Goal: Task Accomplishment & Management: Manage account settings

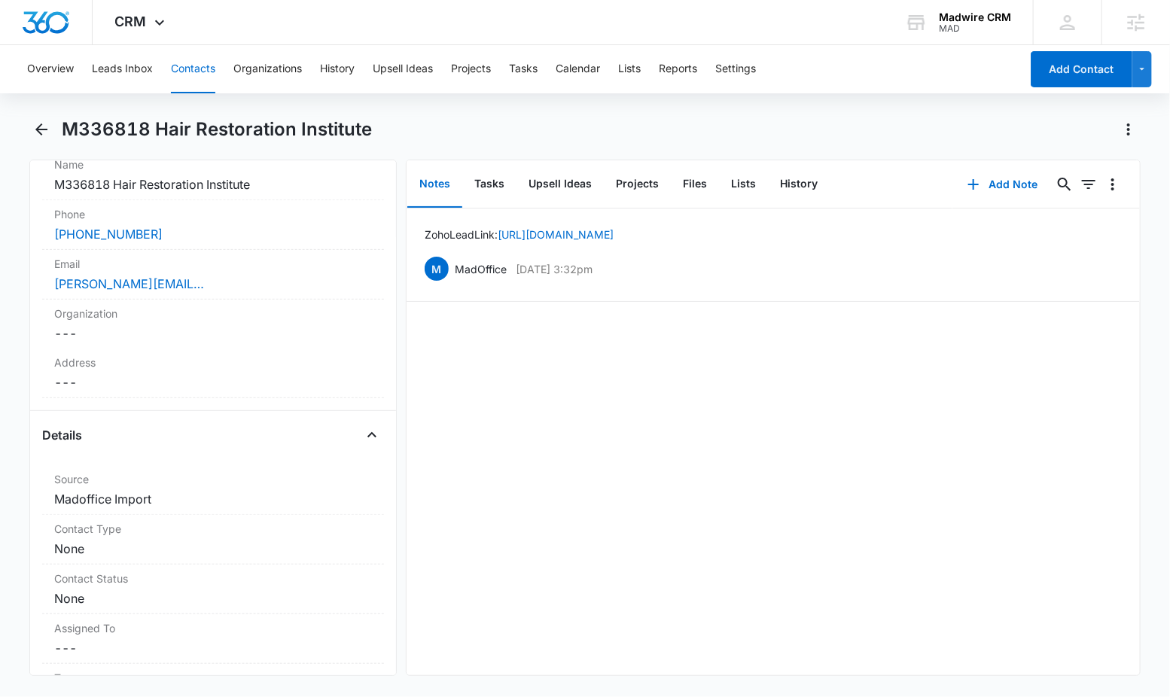
scroll to position [447, 0]
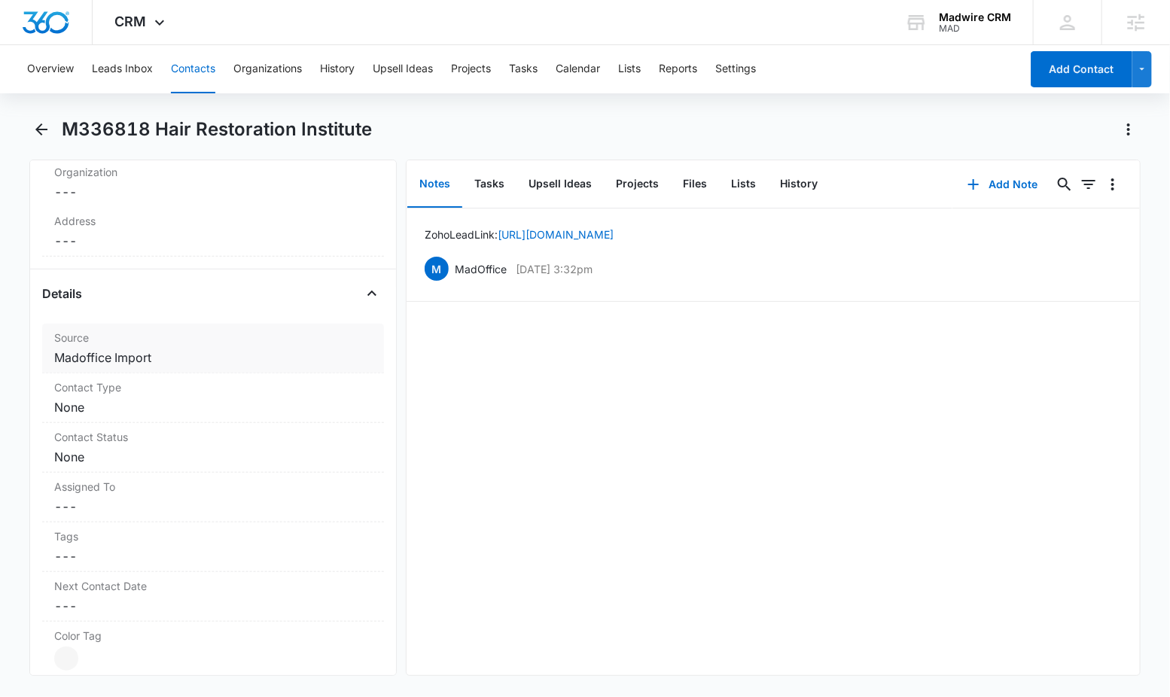
click at [123, 357] on dd "Cancel Save Changes Madoffice Import" at bounding box center [213, 357] width 318 height 18
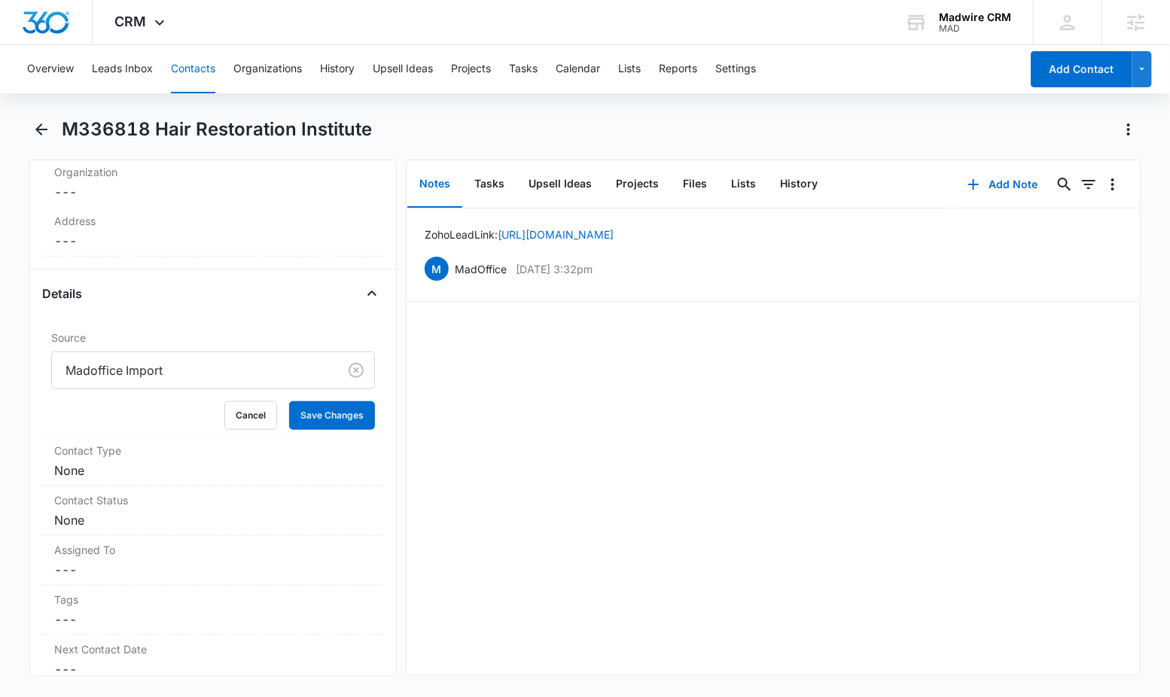
click at [128, 370] on div at bounding box center [191, 370] width 253 height 21
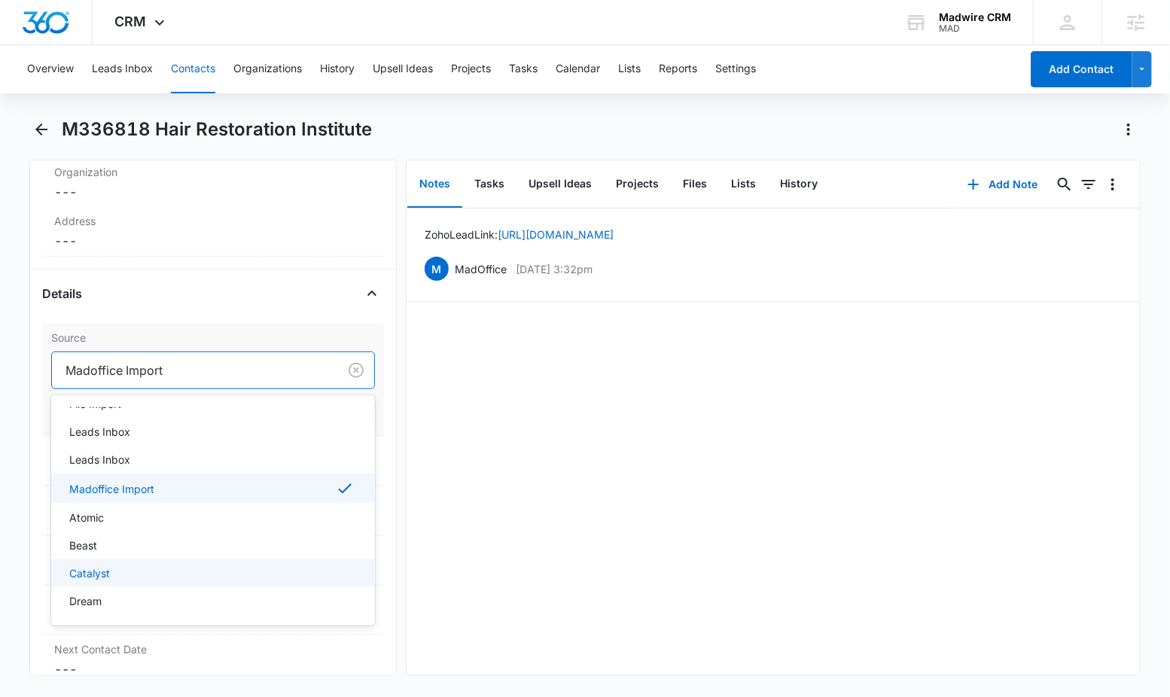
scroll to position [72, 0]
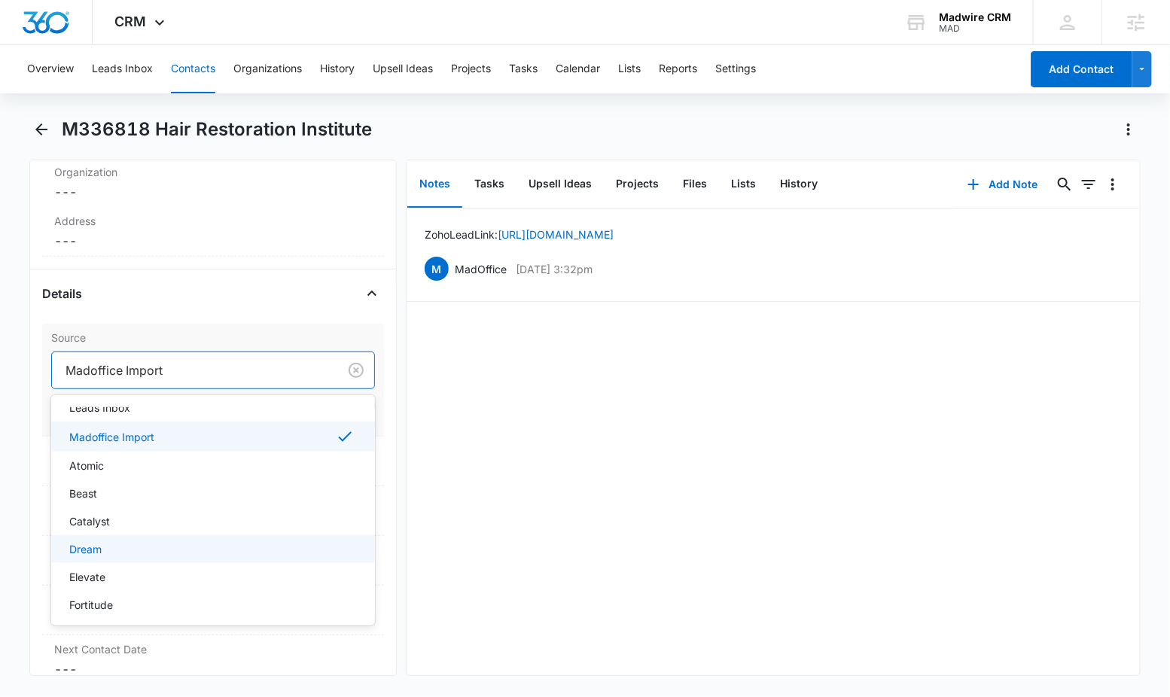
click at [218, 541] on div "Dream" at bounding box center [211, 549] width 284 height 16
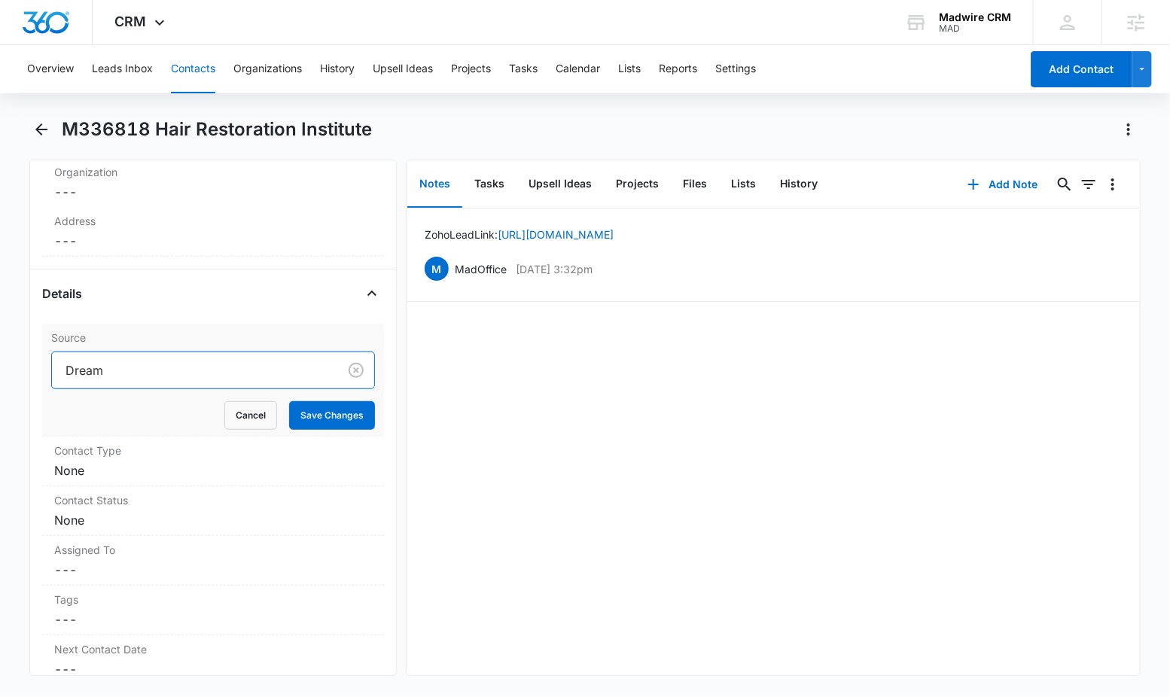
click at [192, 368] on div at bounding box center [191, 370] width 253 height 21
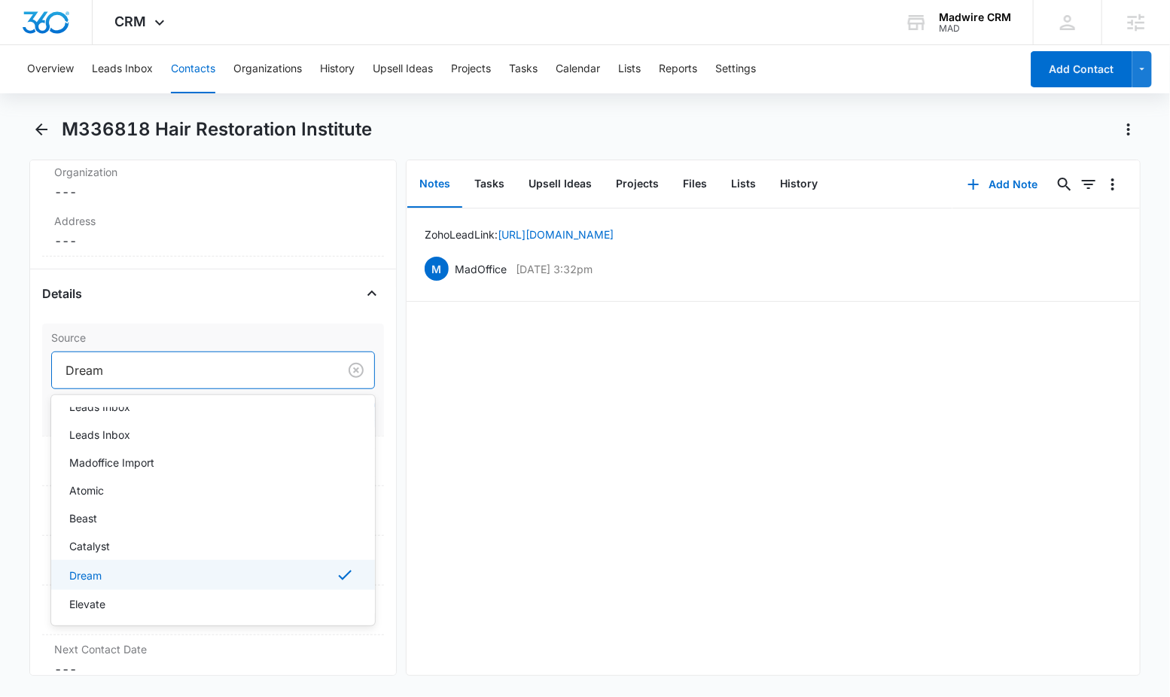
scroll to position [50, 0]
click at [107, 597] on div "Elevate" at bounding box center [211, 599] width 284 height 16
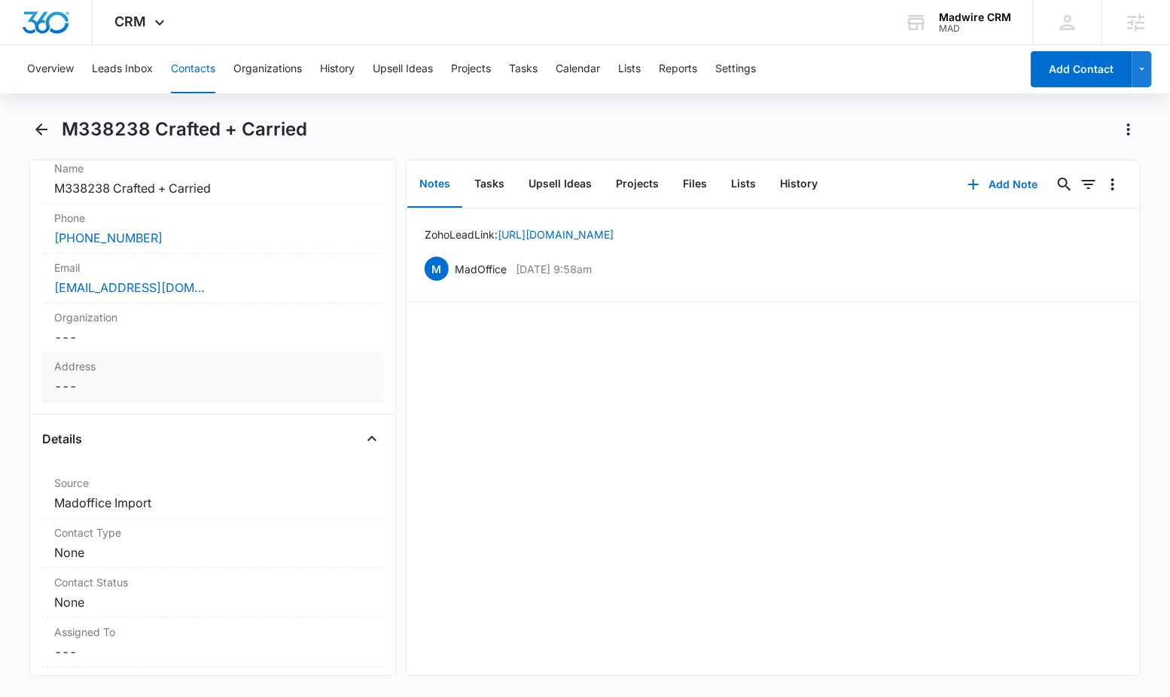
scroll to position [319, 0]
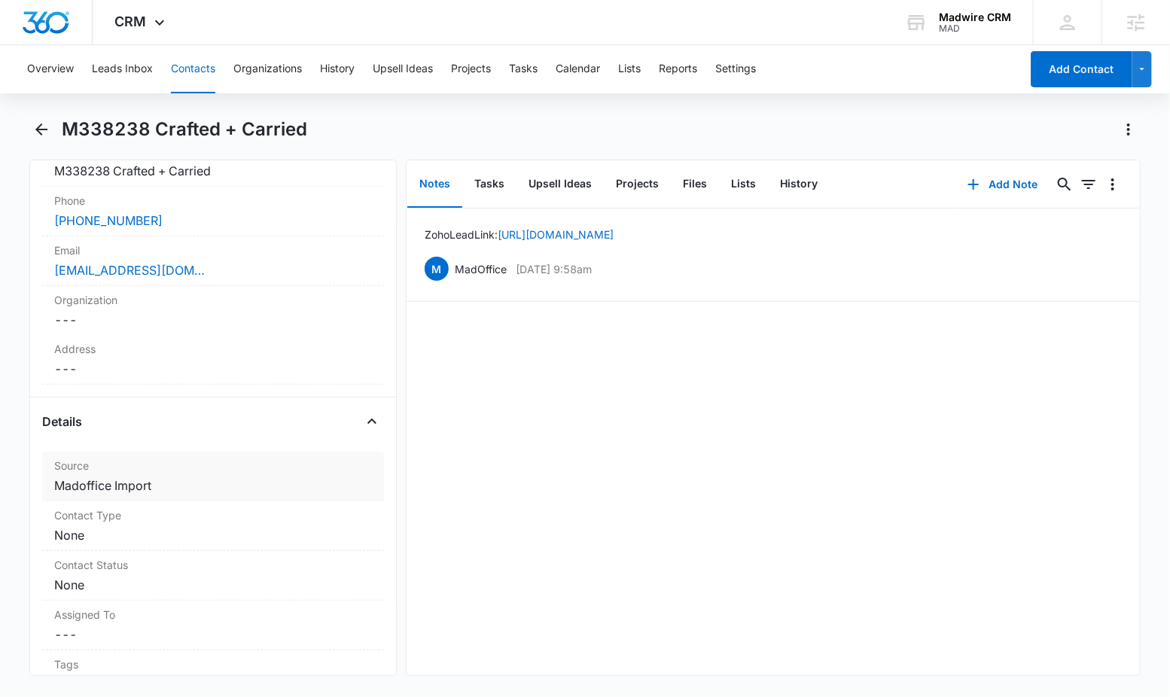
click at [117, 484] on dd "Cancel Save Changes Madoffice Import" at bounding box center [213, 485] width 318 height 18
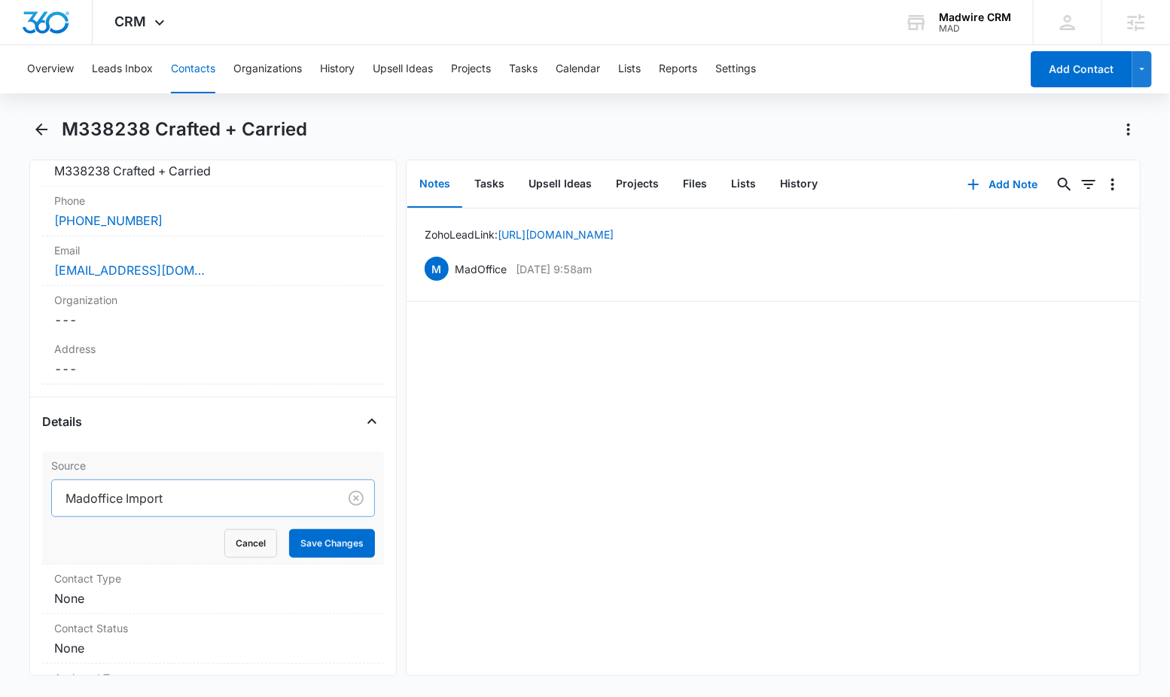
click at [120, 495] on div at bounding box center [191, 498] width 253 height 21
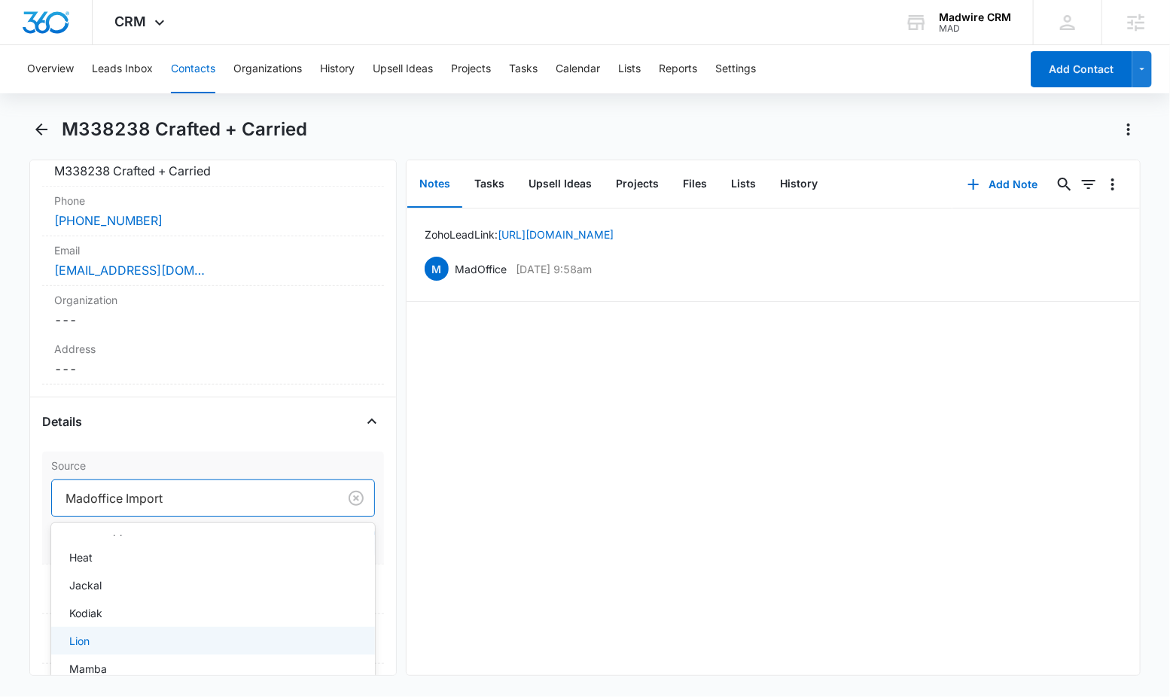
click at [257, 642] on div "Lion" at bounding box center [211, 641] width 284 height 16
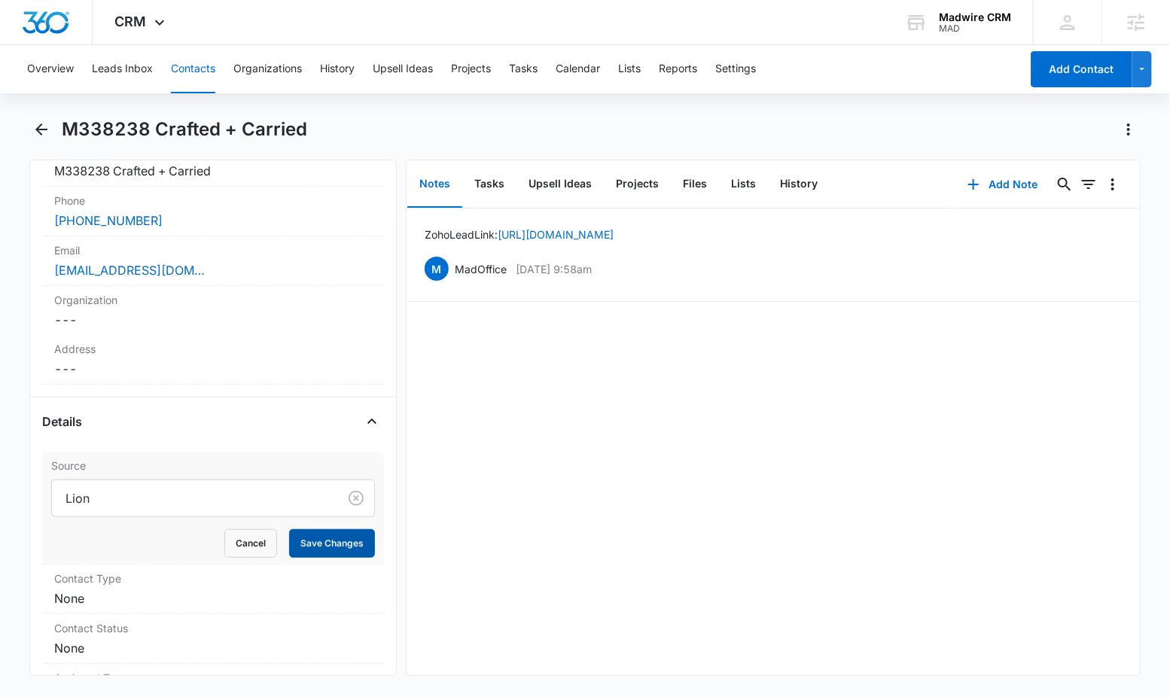
click at [332, 539] on button "Save Changes" at bounding box center [332, 543] width 86 height 29
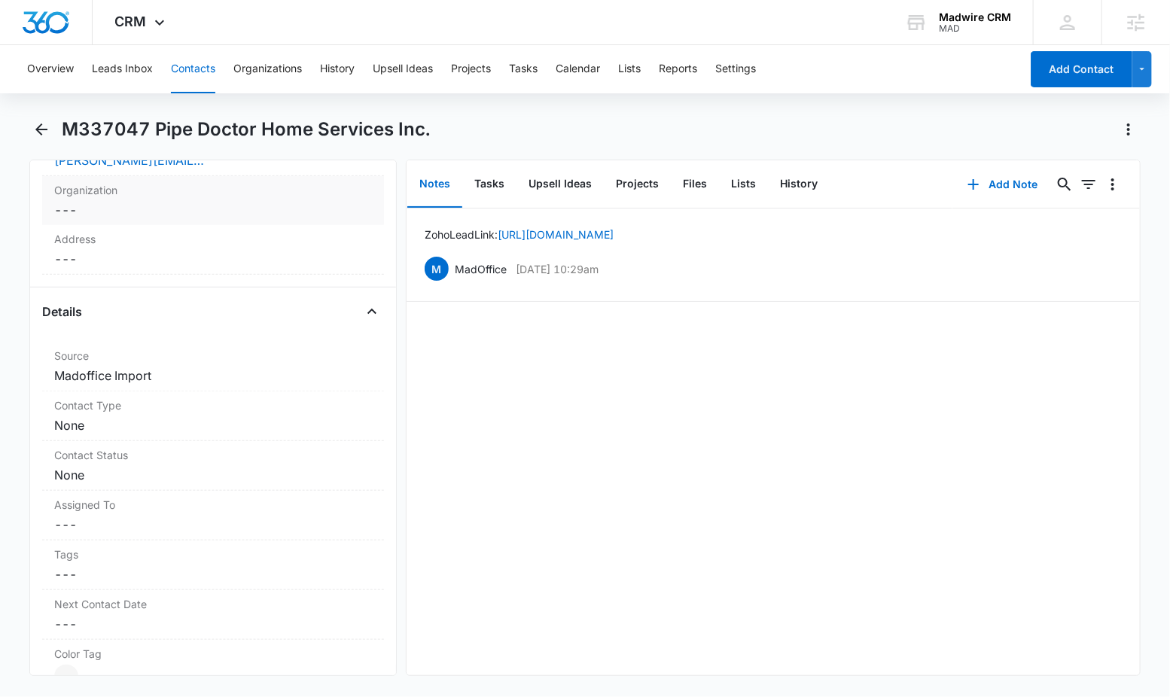
scroll to position [452, 0]
click at [185, 376] on dd "Cancel Save Changes Madoffice Import" at bounding box center [213, 375] width 318 height 18
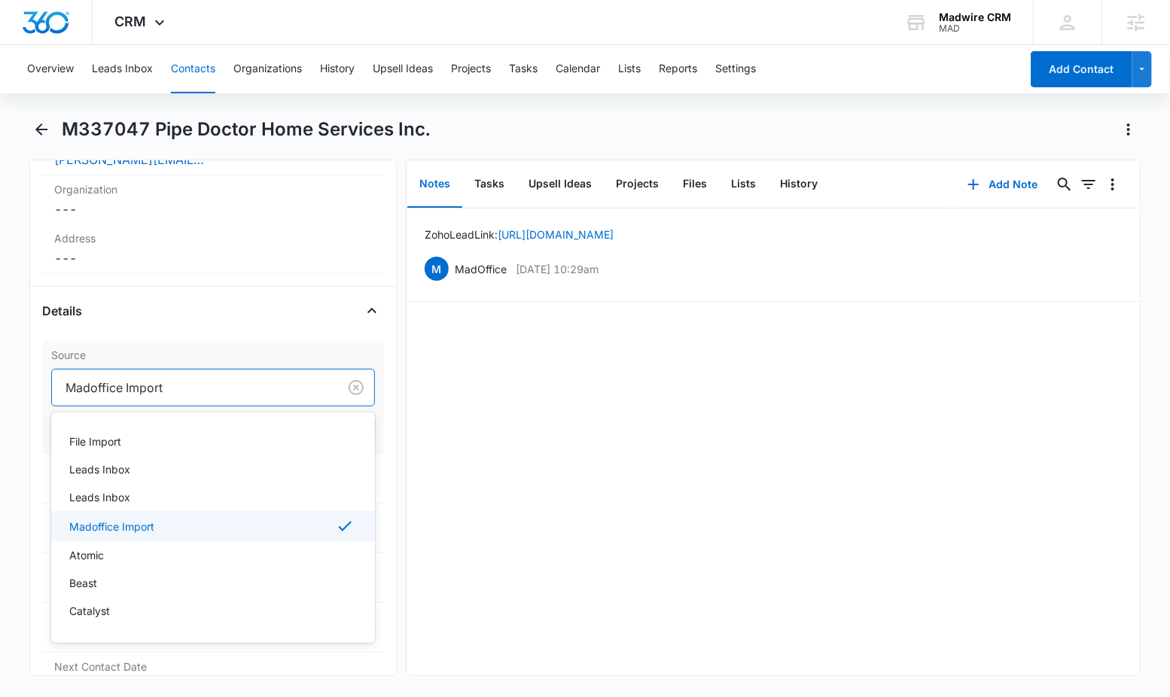
click at [193, 389] on div at bounding box center [191, 387] width 253 height 21
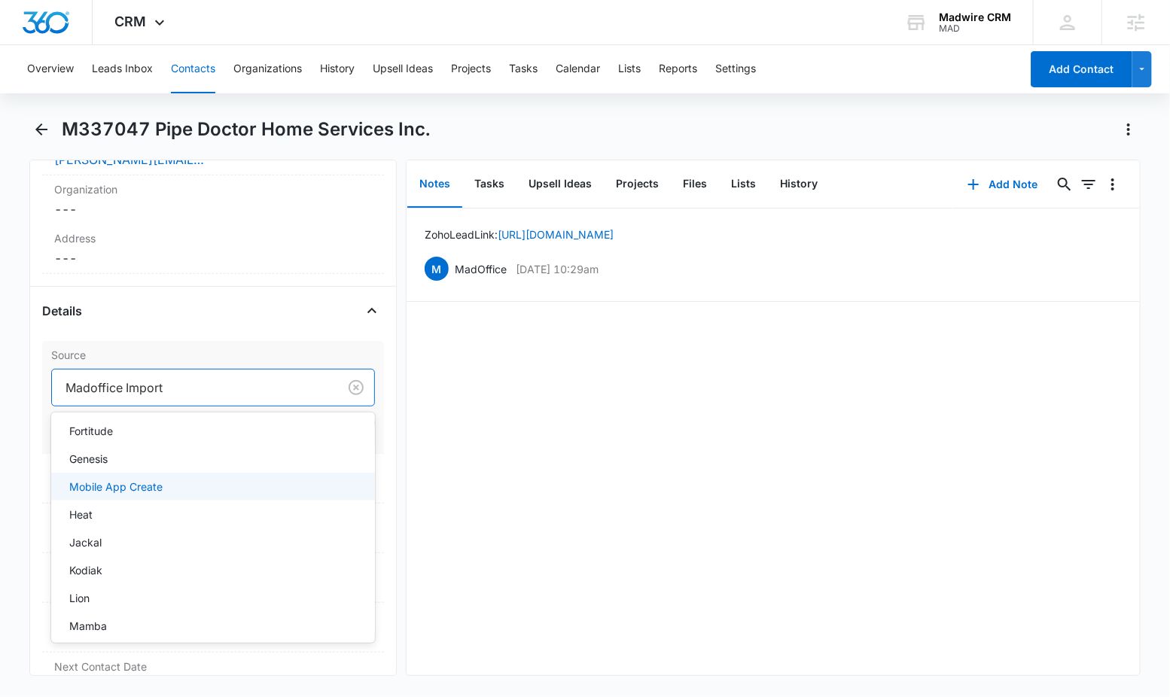
scroll to position [292, 0]
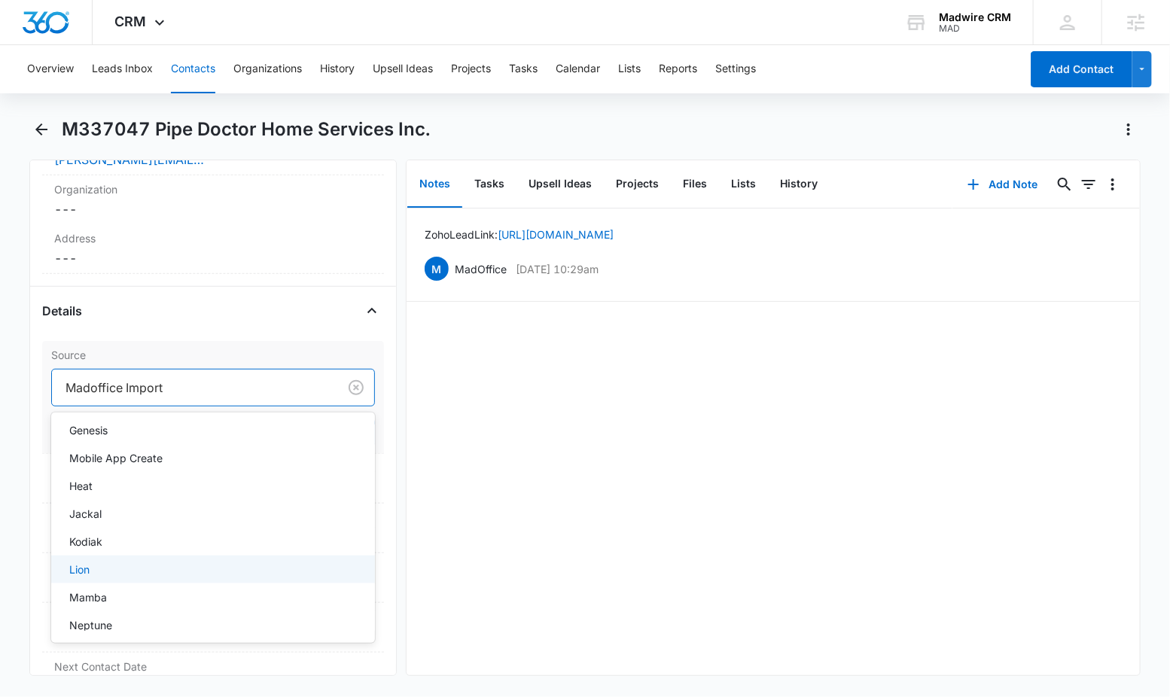
click at [180, 566] on div "Lion" at bounding box center [211, 569] width 284 height 16
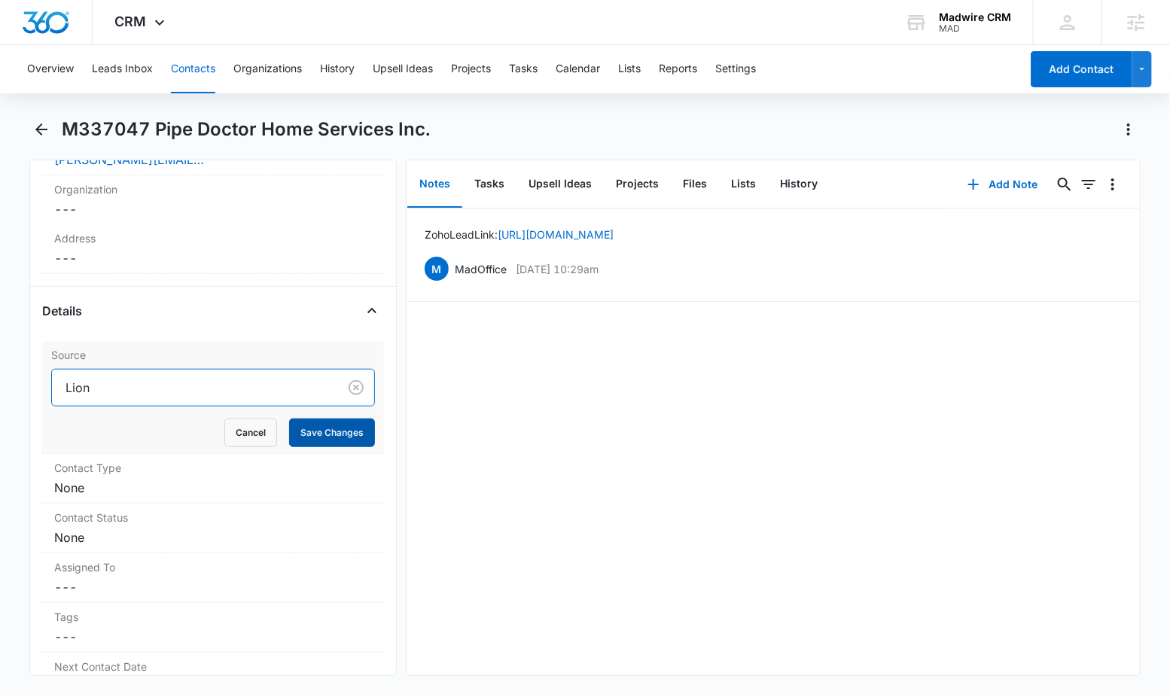
click at [308, 429] on button "Save Changes" at bounding box center [332, 432] width 86 height 29
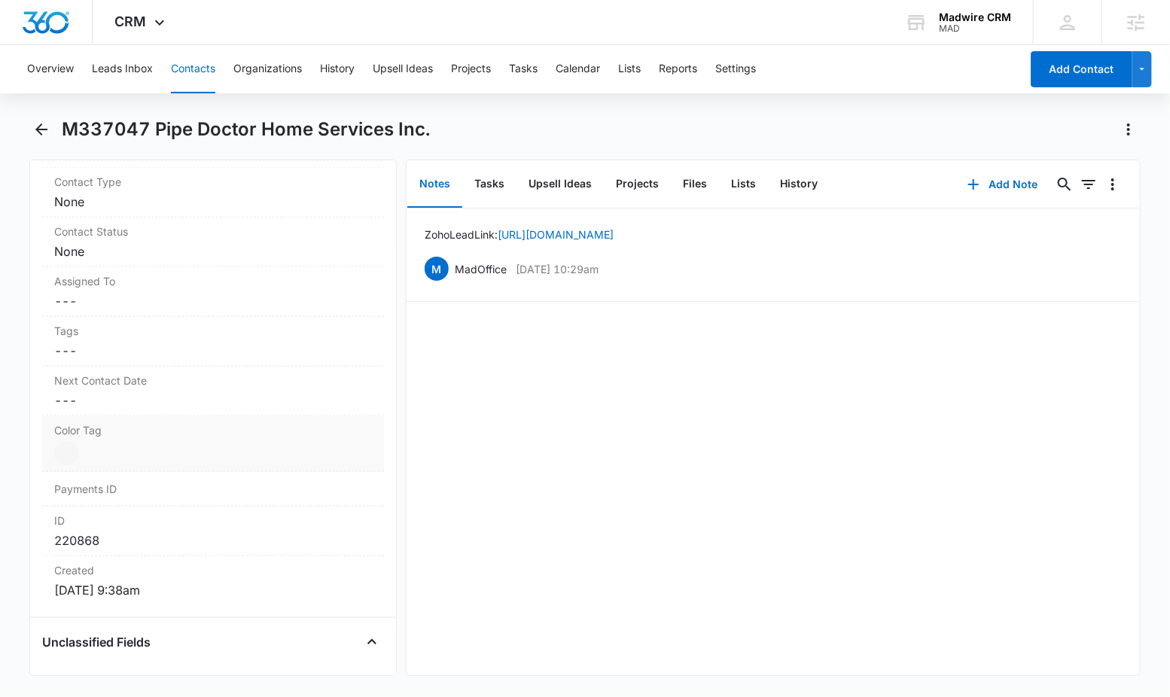
scroll to position [493, 0]
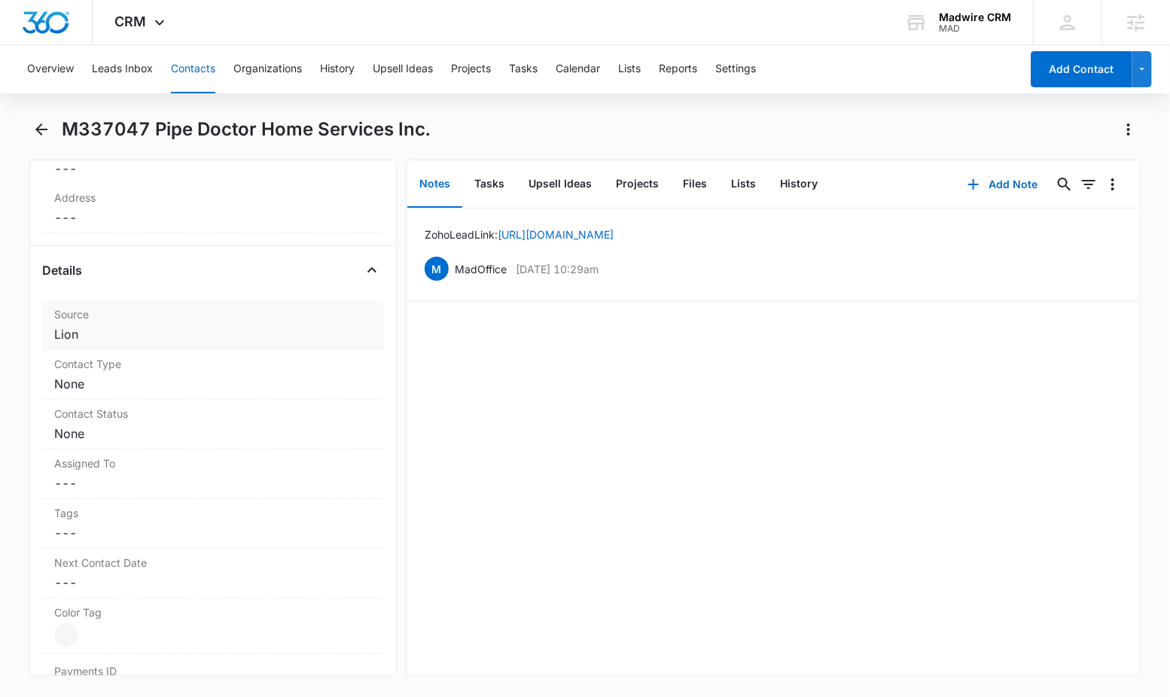
click at [211, 340] on dd "Cancel Save Changes Lion" at bounding box center [213, 334] width 318 height 18
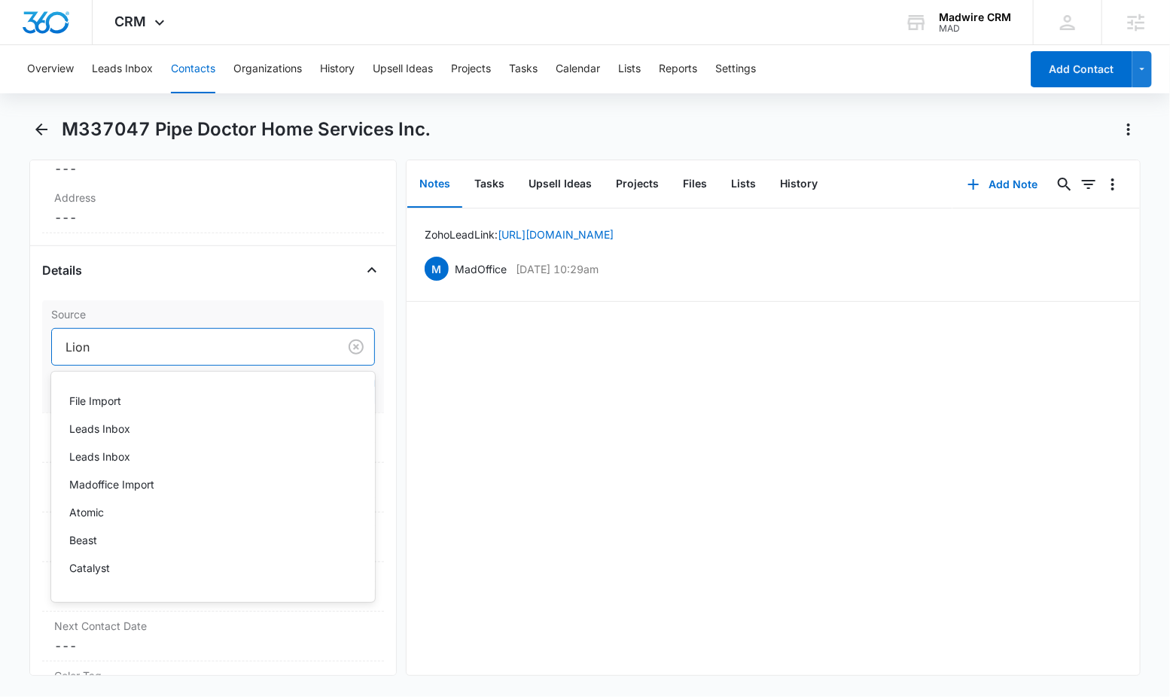
click at [213, 348] on div at bounding box center [191, 346] width 253 height 21
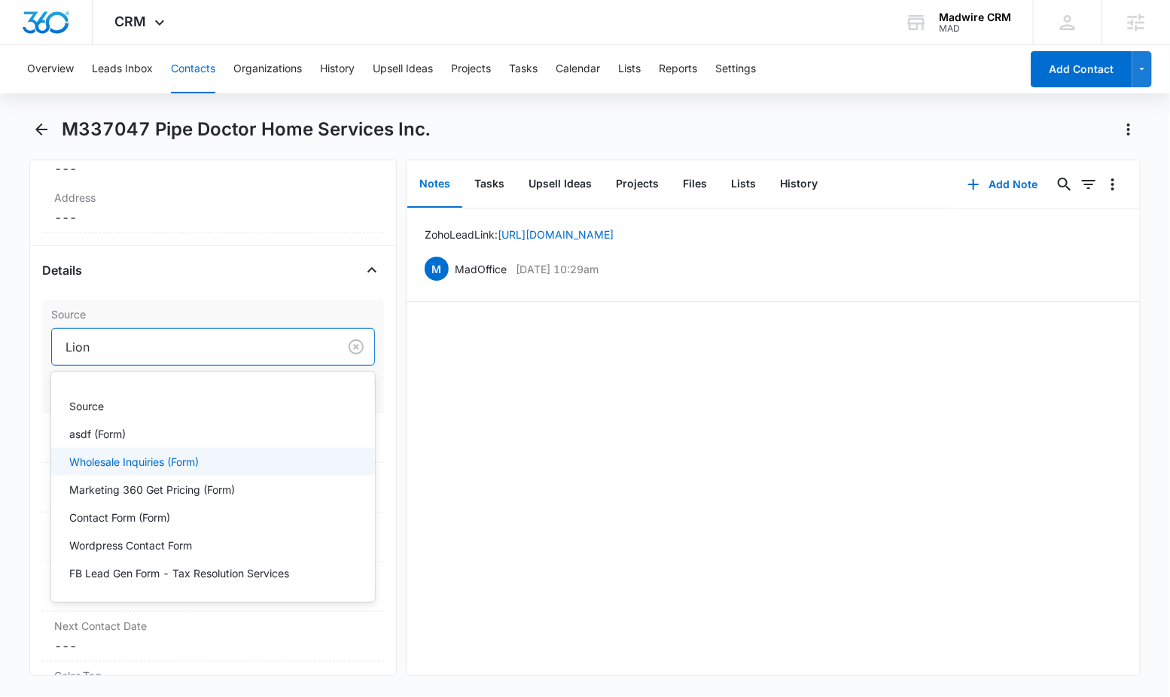
scroll to position [1637, 0]
click at [167, 388] on div "Partners" at bounding box center [213, 378] width 324 height 28
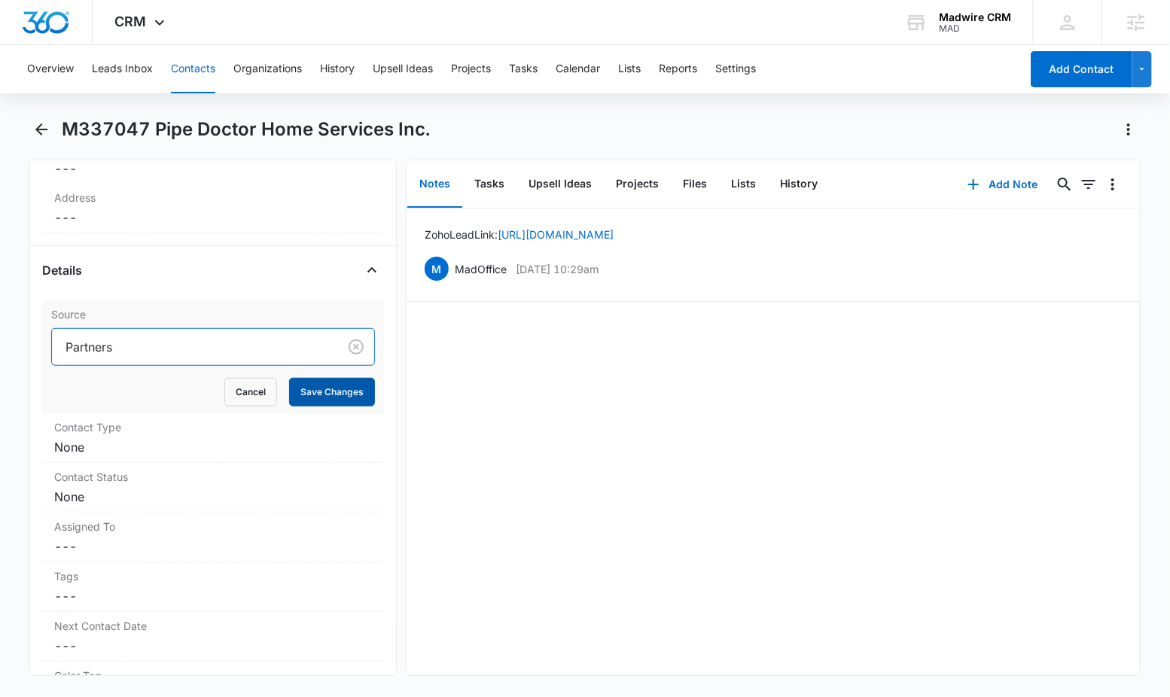
click at [312, 394] on button "Save Changes" at bounding box center [332, 392] width 86 height 29
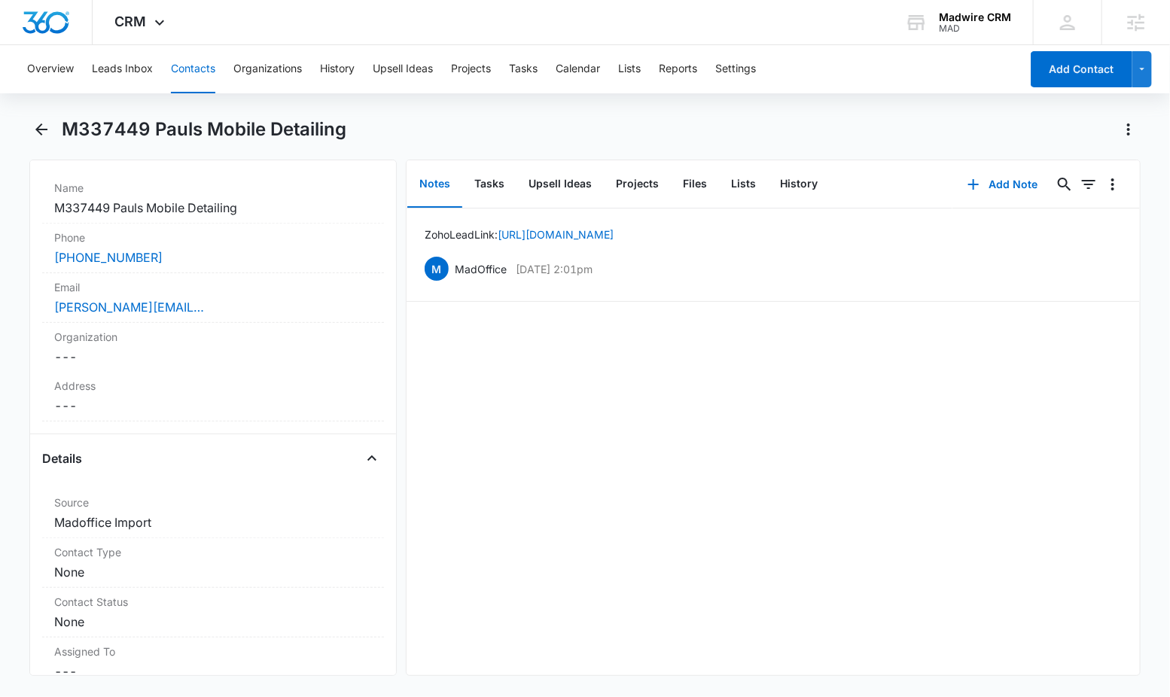
scroll to position [346, 0]
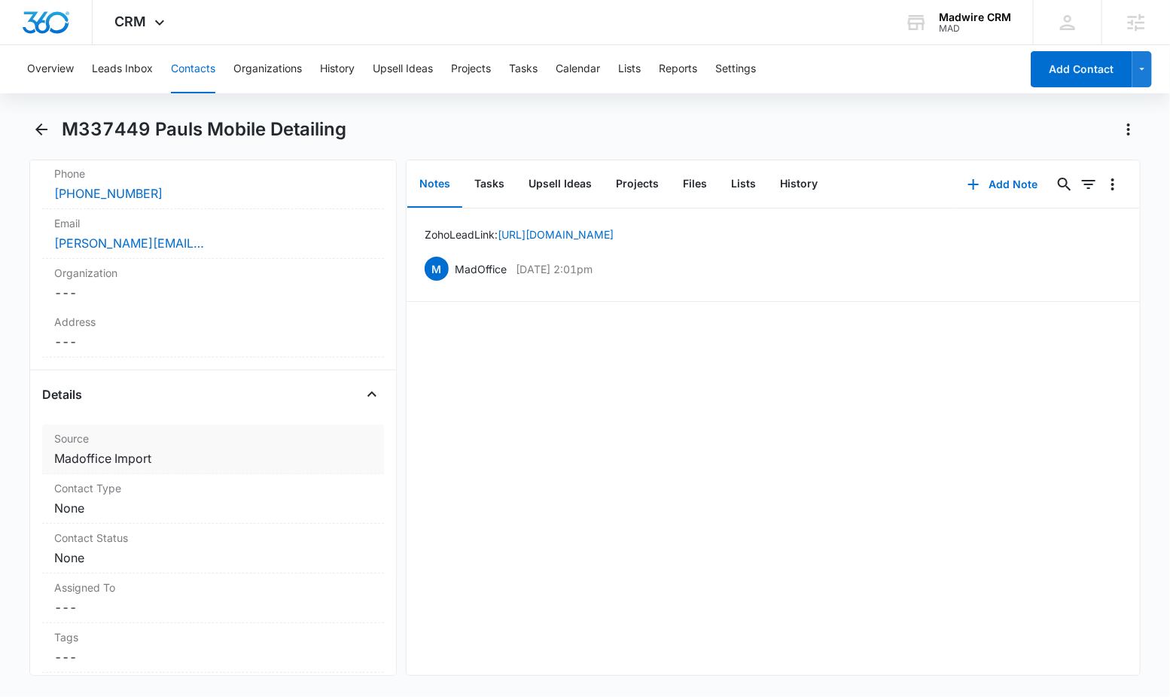
click at [181, 460] on dd "Cancel Save Changes Madoffice Import" at bounding box center [213, 458] width 318 height 18
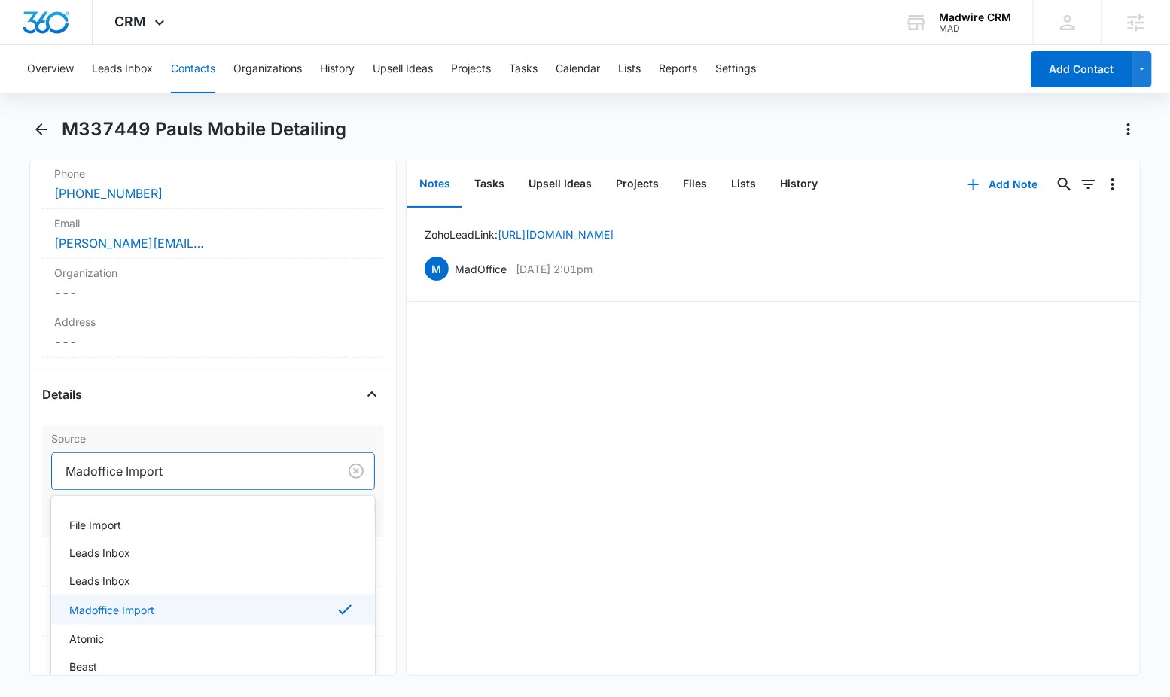
click at [177, 472] on div at bounding box center [191, 471] width 253 height 21
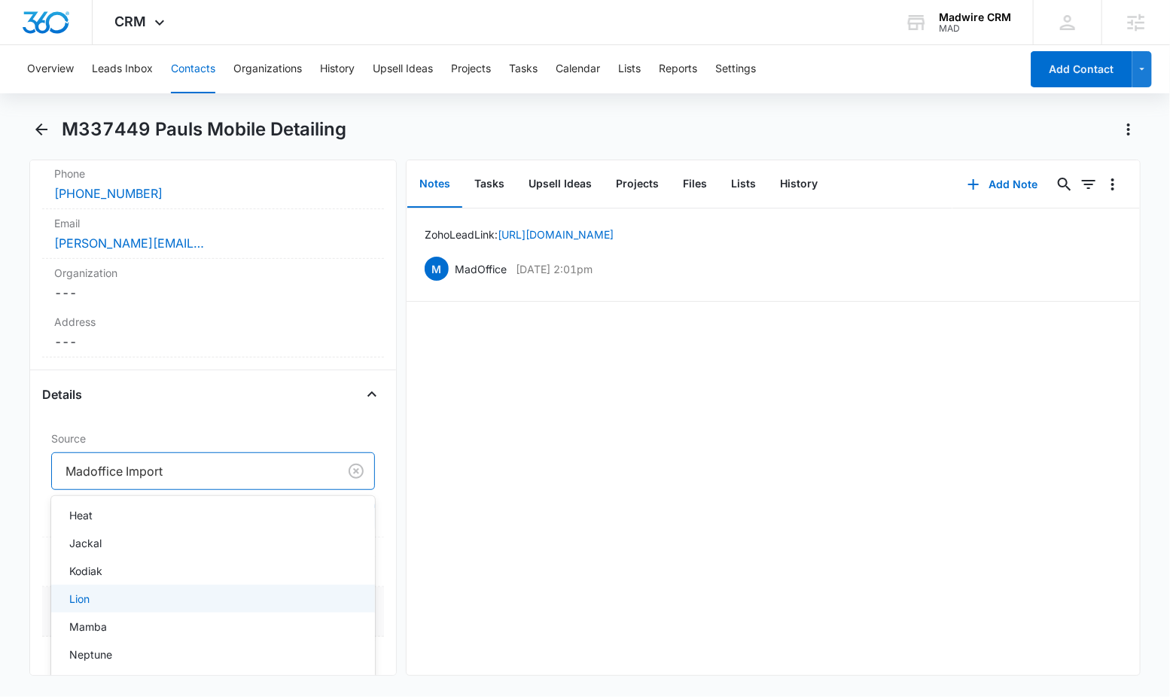
click at [211, 592] on div "Lion" at bounding box center [211, 599] width 284 height 16
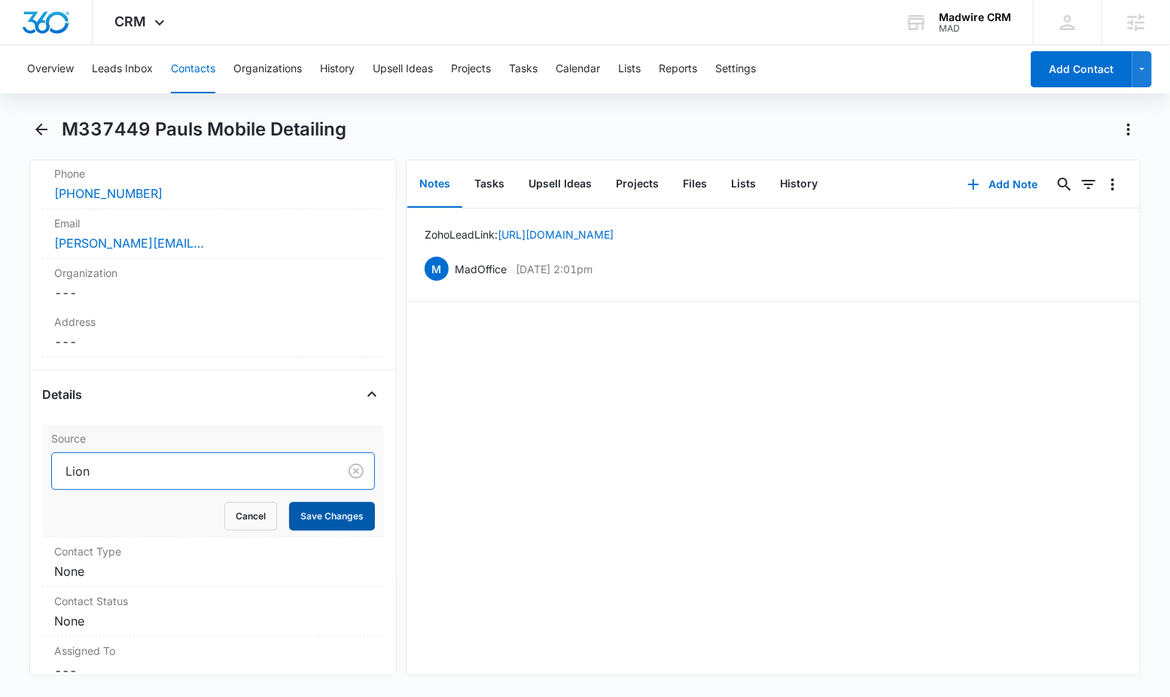
click at [314, 514] on button "Save Changes" at bounding box center [332, 516] width 86 height 29
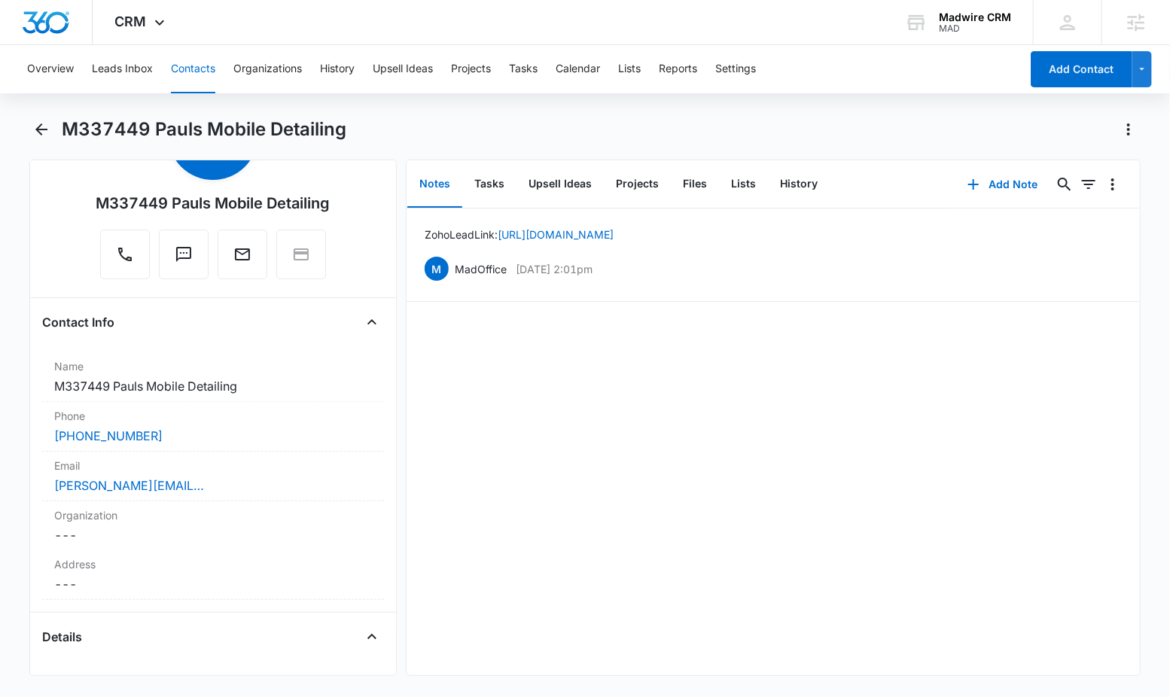
scroll to position [0, 0]
